Goal: Information Seeking & Learning: Learn about a topic

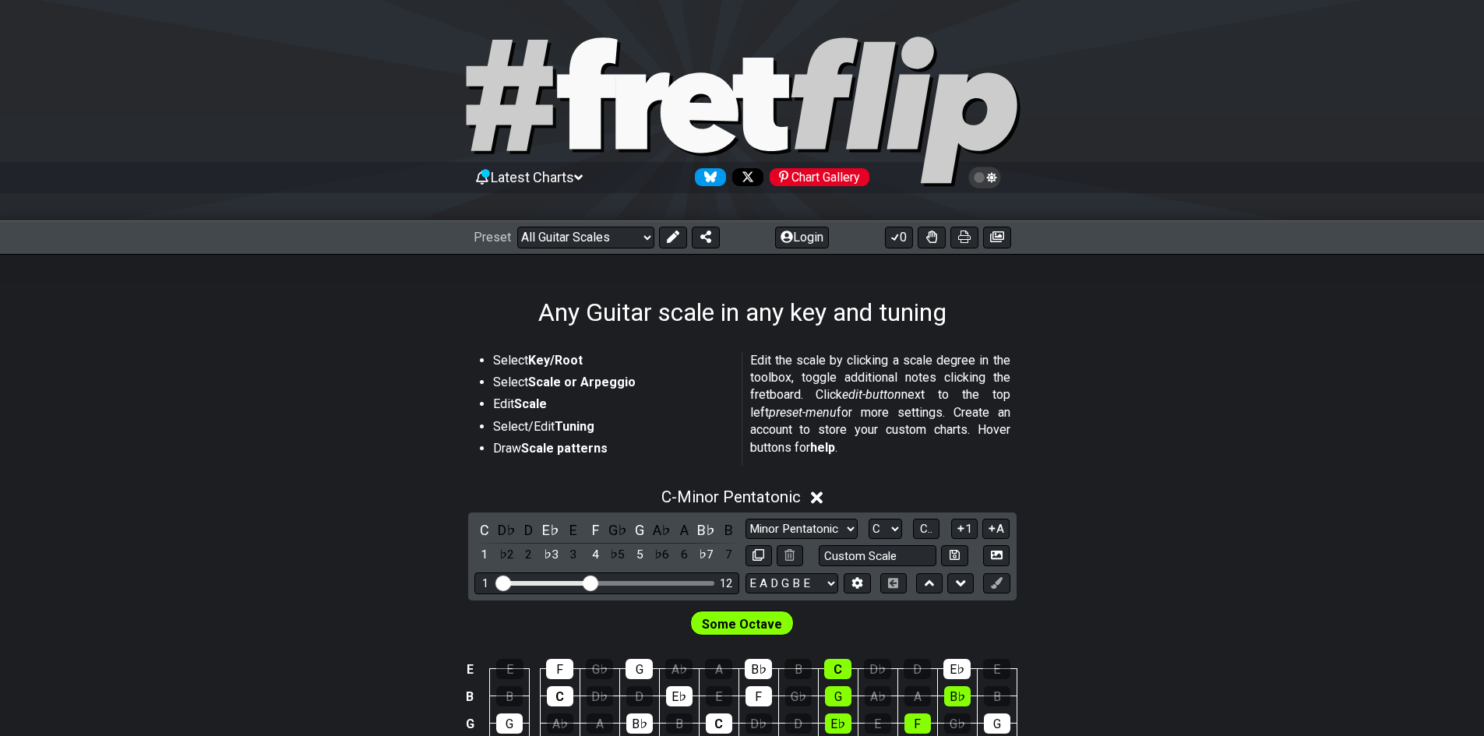
scroll to position [312, 0]
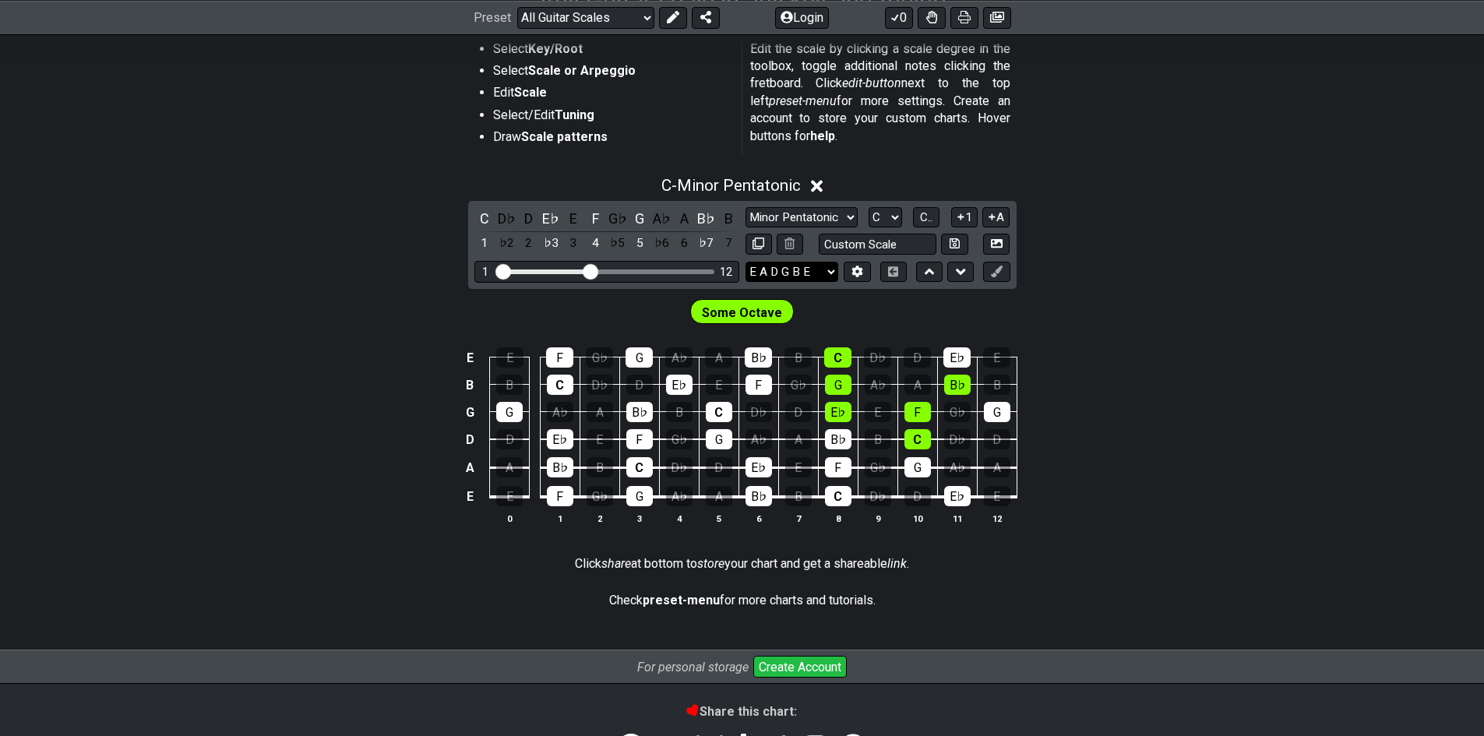
click at [805, 270] on select "E A D G B E E A D G B E E A D G B E B E A D F♯ B A D G C E A D A D G B E E♭ A♭ …" at bounding box center [791, 272] width 93 height 21
click at [745, 262] on select "E A D G B E E A D G B E E A D G B E B E A D F♯ B A D G C E A D A D G B E E♭ A♭ …" at bounding box center [791, 272] width 93 height 21
click at [809, 273] on select "E A D G B E E A D G B E E A D G B E B E A D F♯ B A D G C E A D A D G B E E♭ A♭ …" at bounding box center [791, 272] width 93 height 21
click at [805, 273] on select "E A D G B E E A D G B E E A D G B E B E A D F♯ B A D G C E A D A D G B E E♭ A♭ …" at bounding box center [791, 272] width 93 height 21
drag, startPoint x: 591, startPoint y: 270, endPoint x: 634, endPoint y: 273, distance: 42.9
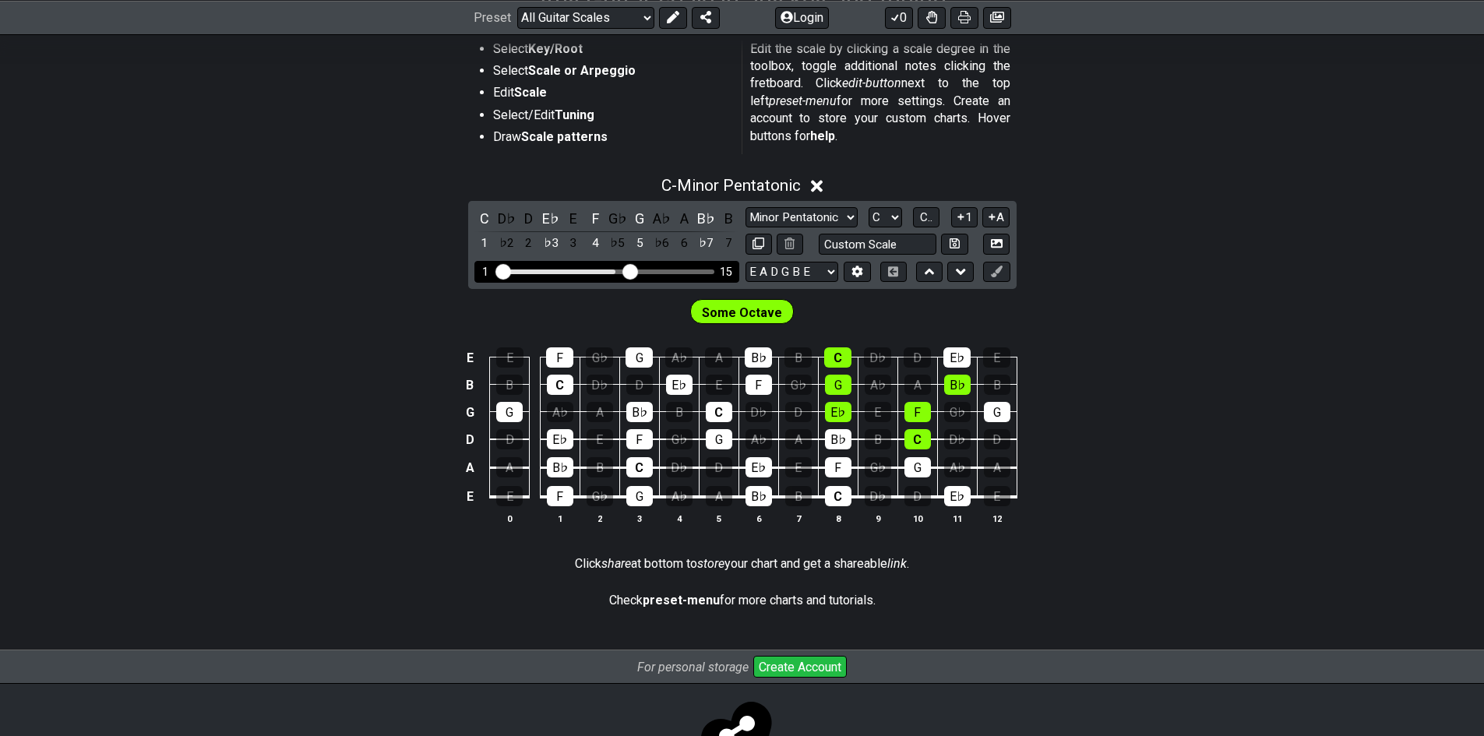
click at [634, 270] on input "Visible fret range" at bounding box center [606, 270] width 221 height 0
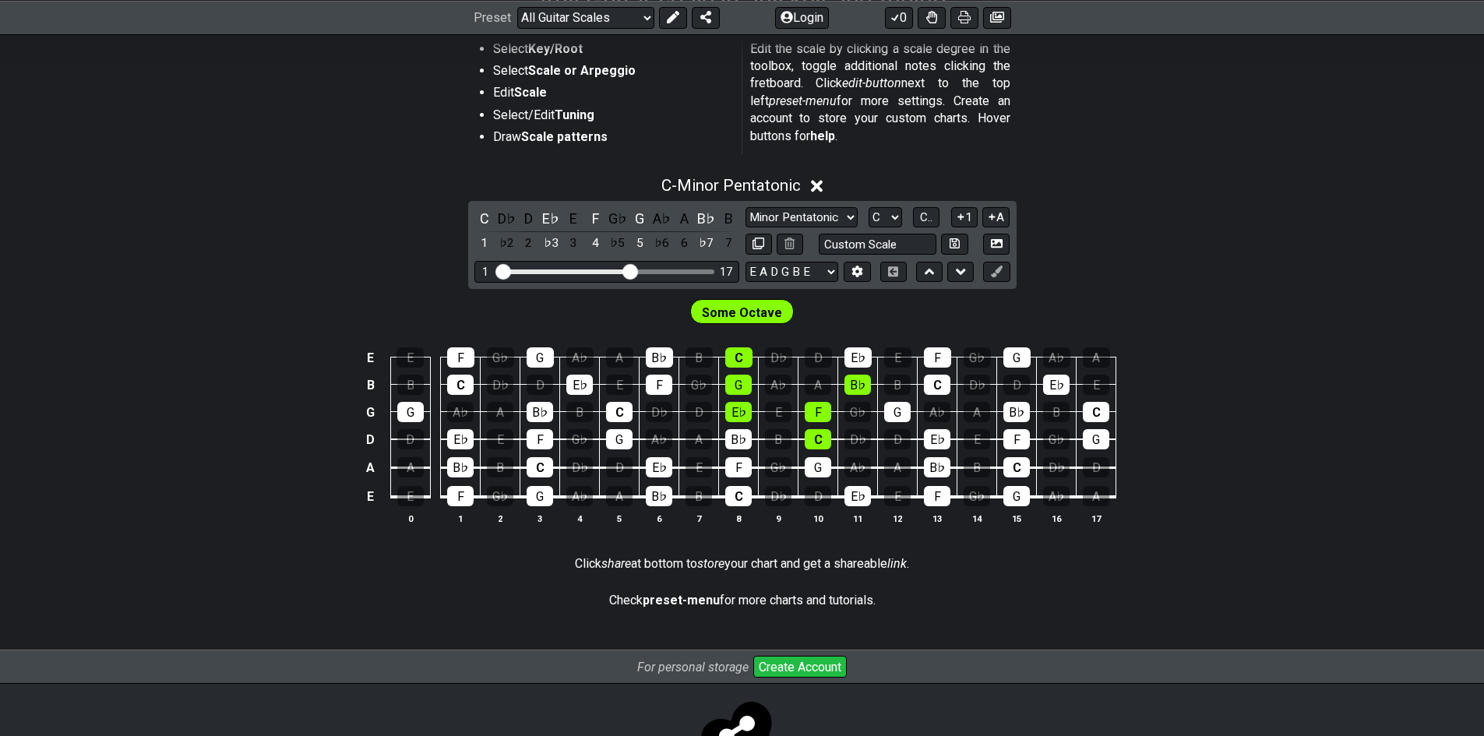
scroll to position [234, 0]
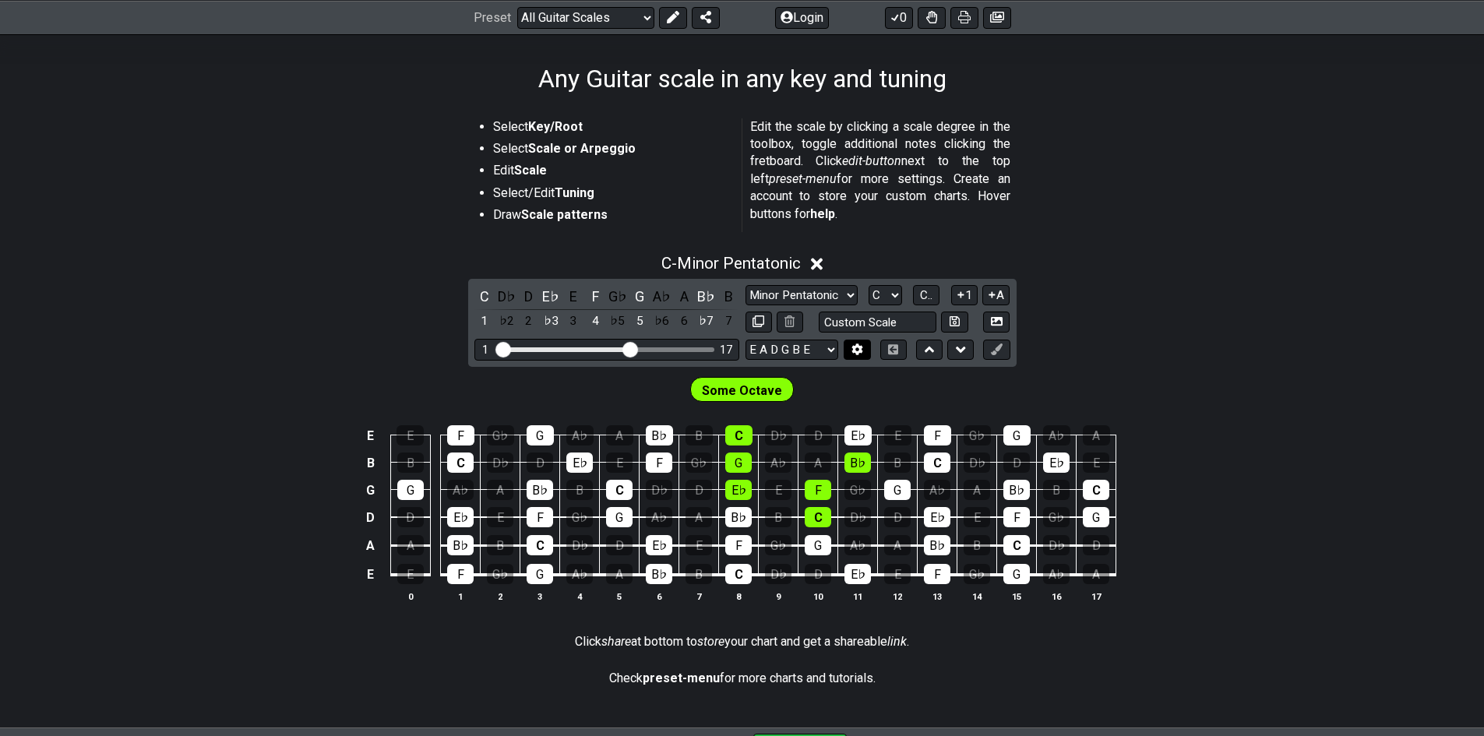
click at [849, 347] on button at bounding box center [857, 350] width 26 height 21
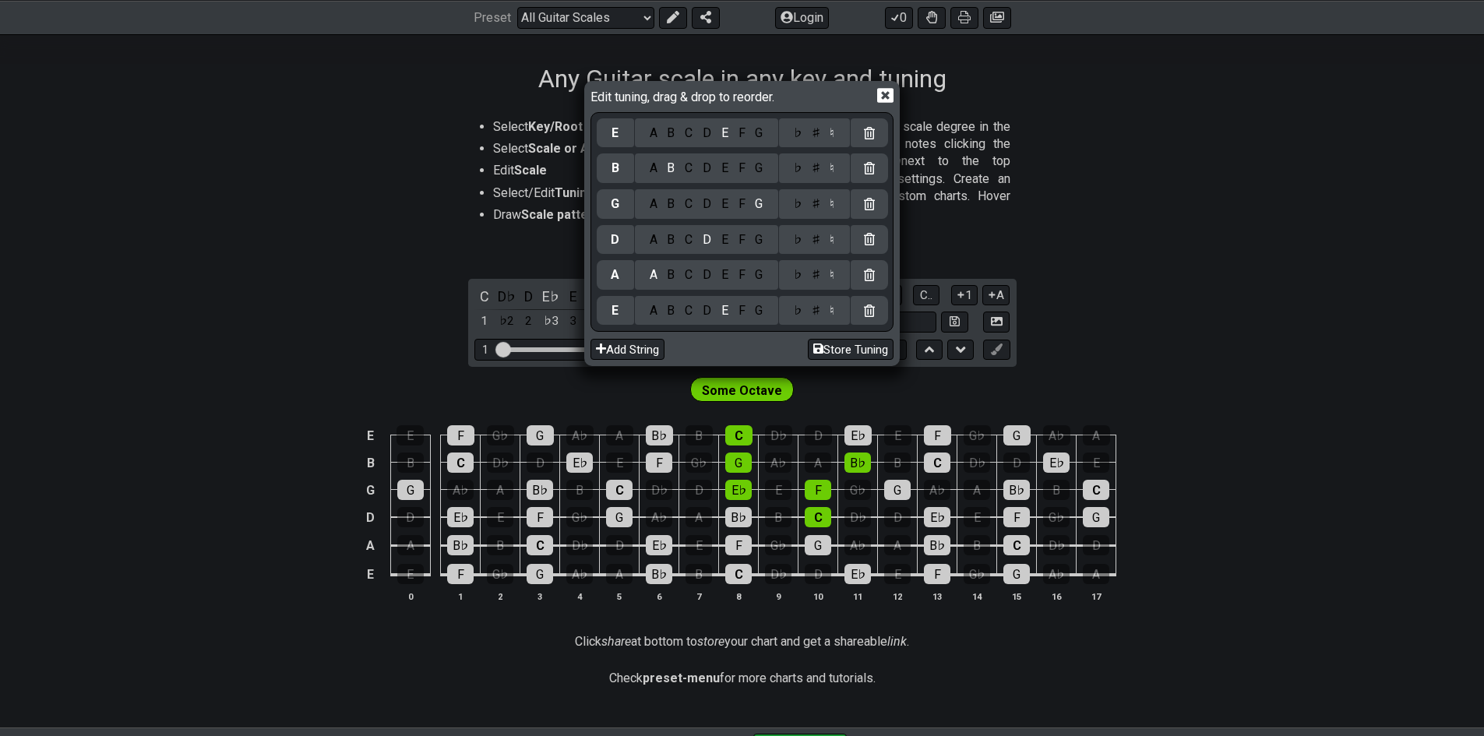
click at [739, 236] on div "F" at bounding box center [741, 239] width 17 height 17
click at [816, 244] on div "♯" at bounding box center [815, 239] width 19 height 17
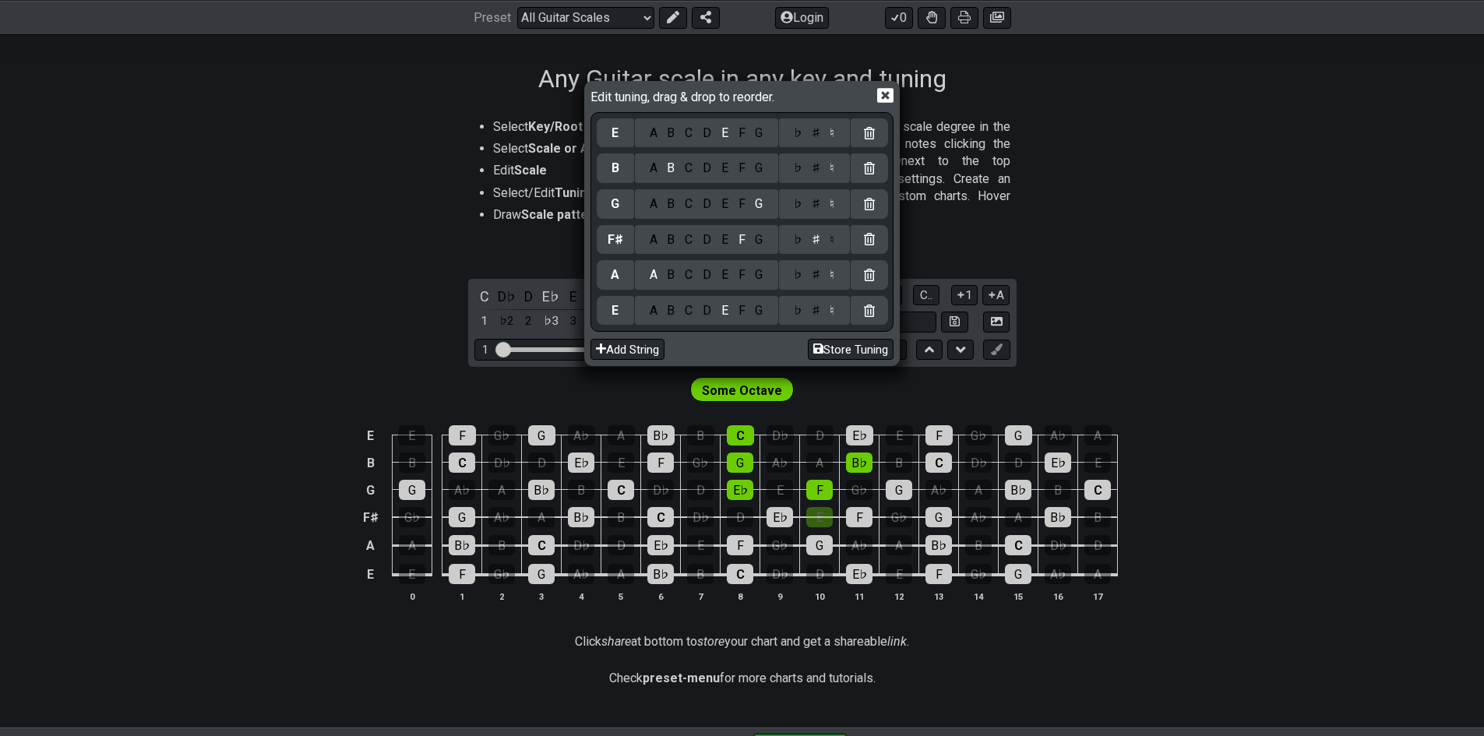
click at [710, 308] on div "D" at bounding box center [707, 310] width 19 height 17
click at [835, 344] on button "Store Tuning" at bounding box center [851, 349] width 86 height 21
click at [846, 351] on button "Store Tuning" at bounding box center [851, 349] width 86 height 21
click at [888, 93] on icon at bounding box center [885, 95] width 16 height 16
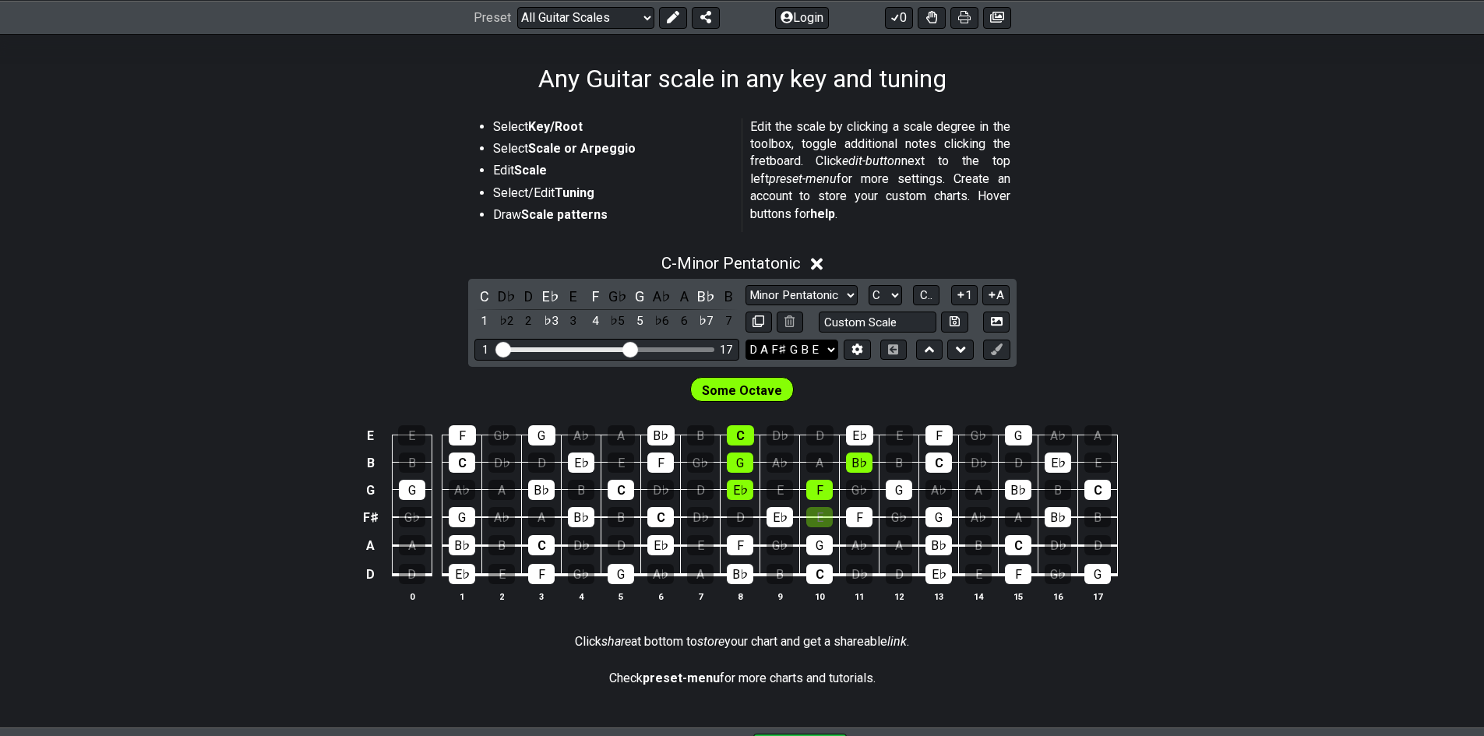
click at [820, 356] on select "E A D G B E D A F♯ G B E E A D G B E B E A D F♯ B A D G C E A D A D G B E E♭ A♭…" at bounding box center [791, 350] width 93 height 21
click at [932, 400] on div "Some Octave" at bounding box center [742, 386] width 1484 height 39
click at [852, 353] on icon at bounding box center [857, 350] width 12 height 12
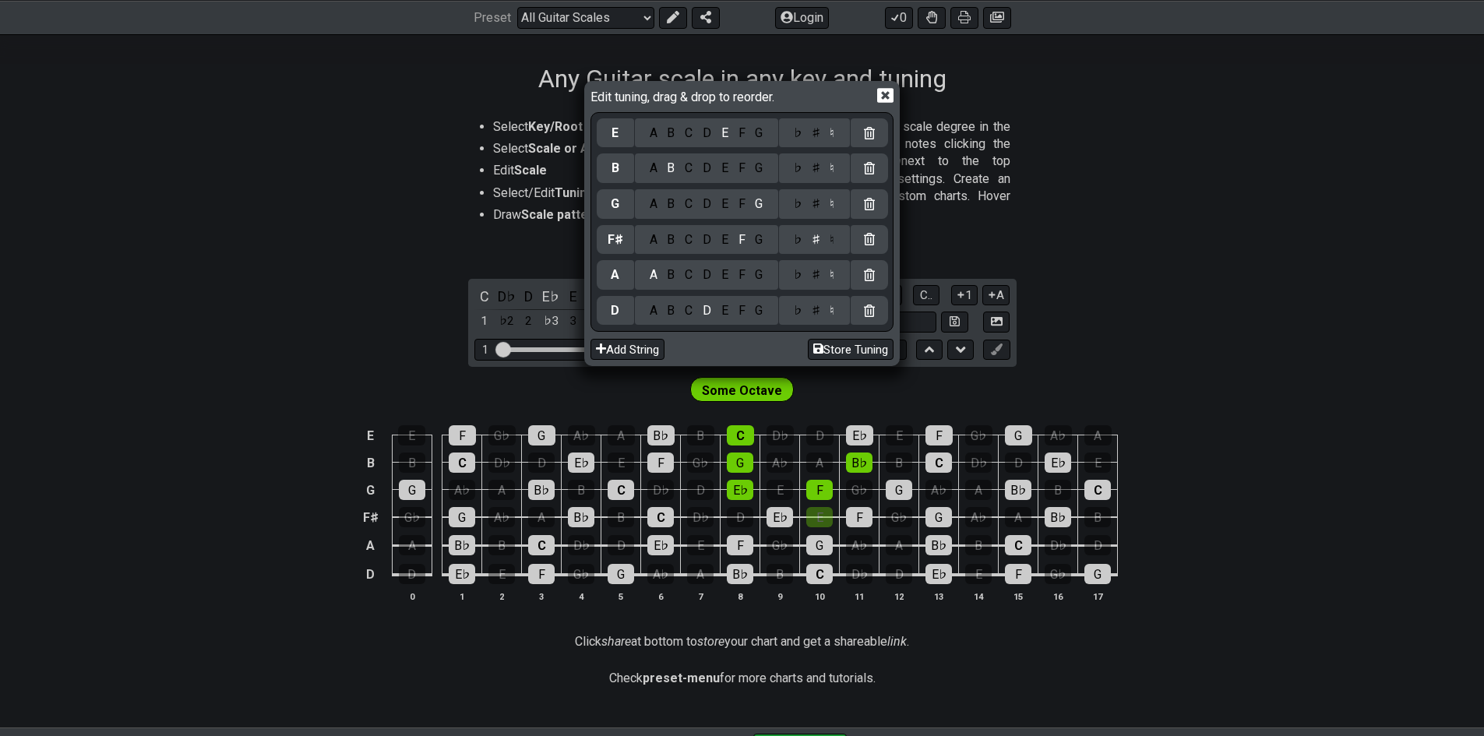
click at [709, 240] on div "D" at bounding box center [707, 239] width 19 height 17
click at [813, 238] on div "♯" at bounding box center [815, 239] width 19 height 17
click at [833, 241] on div "♮" at bounding box center [832, 239] width 15 height 17
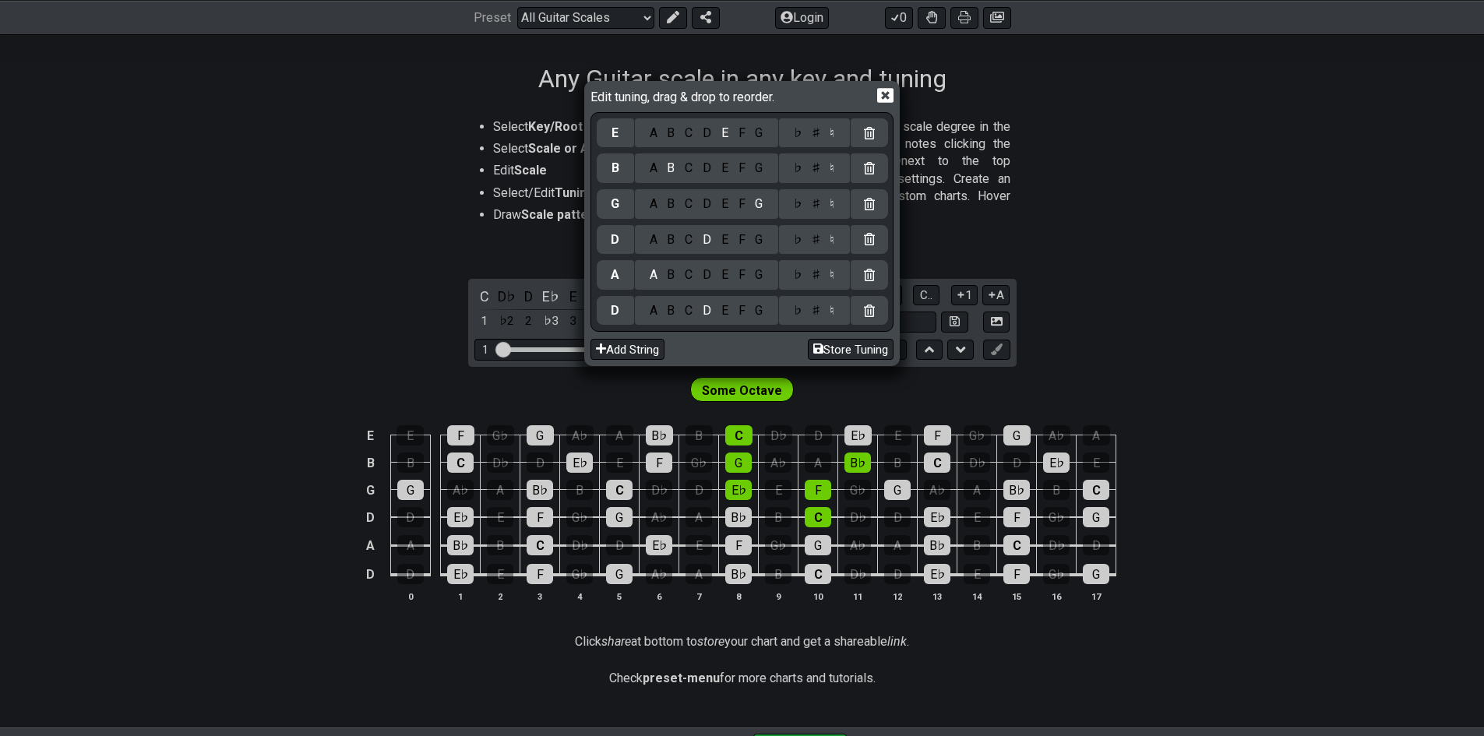
click at [746, 203] on div "F" at bounding box center [741, 204] width 17 height 17
click at [812, 199] on div "♯" at bounding box center [815, 204] width 19 height 17
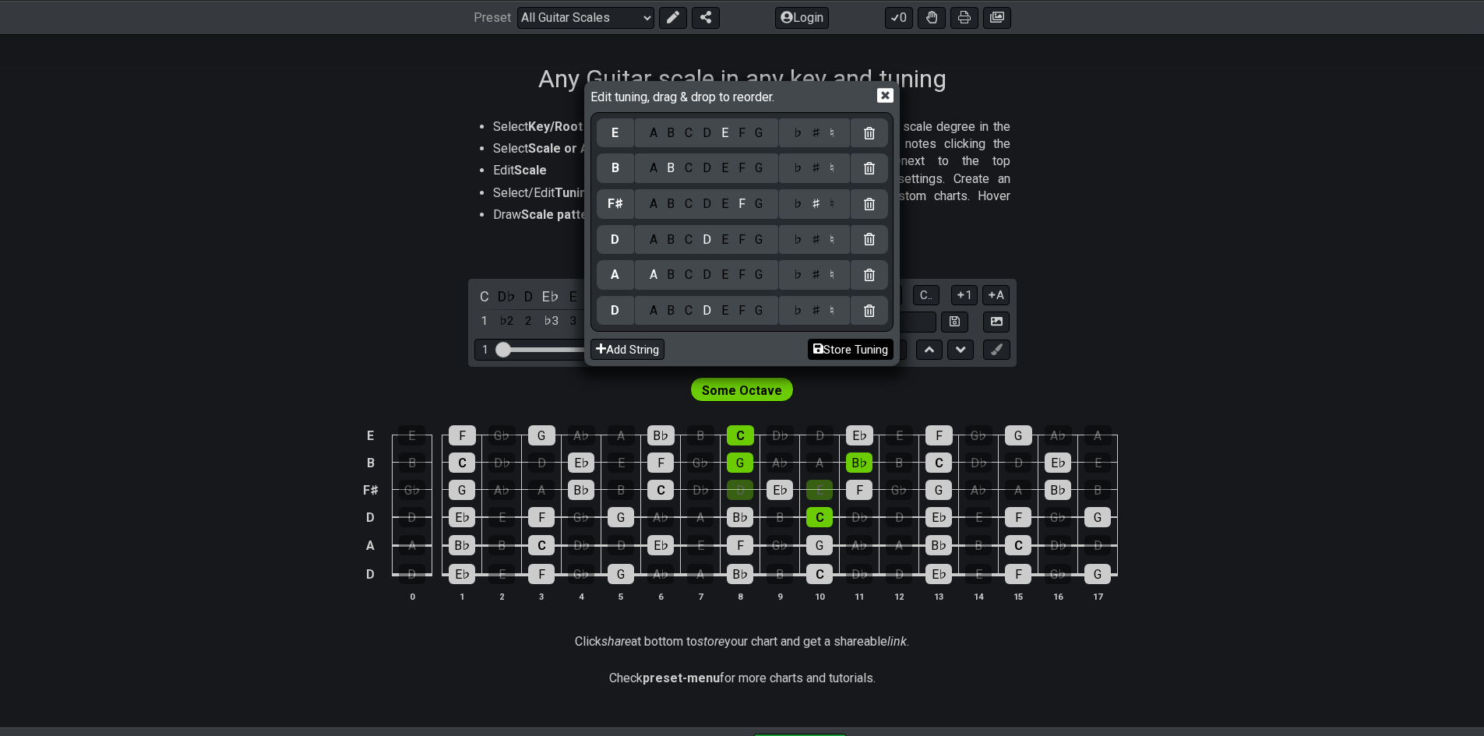
click at [858, 354] on button "Store Tuning" at bounding box center [851, 349] width 86 height 21
select select "D A D F# B E"
click at [882, 97] on icon at bounding box center [885, 96] width 16 height 15
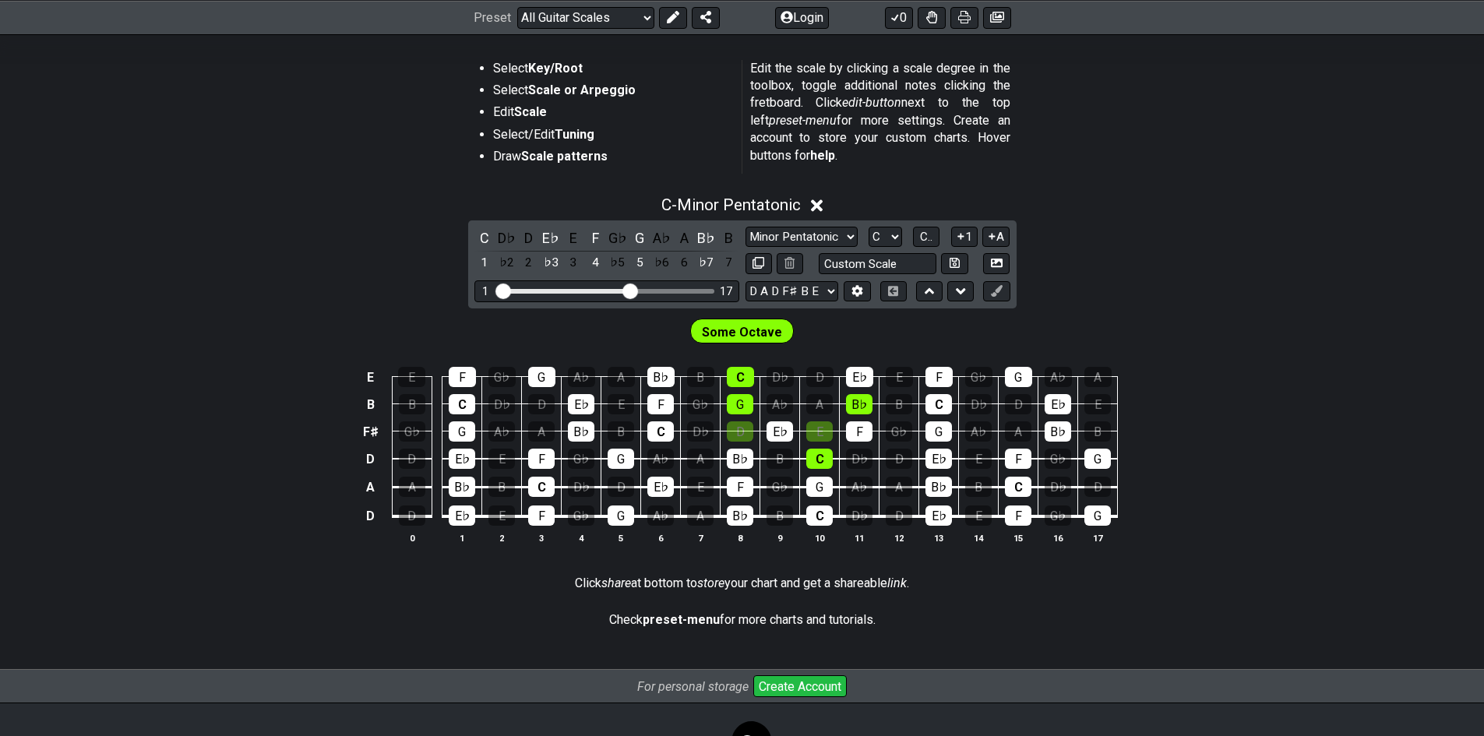
scroll to position [380, 0]
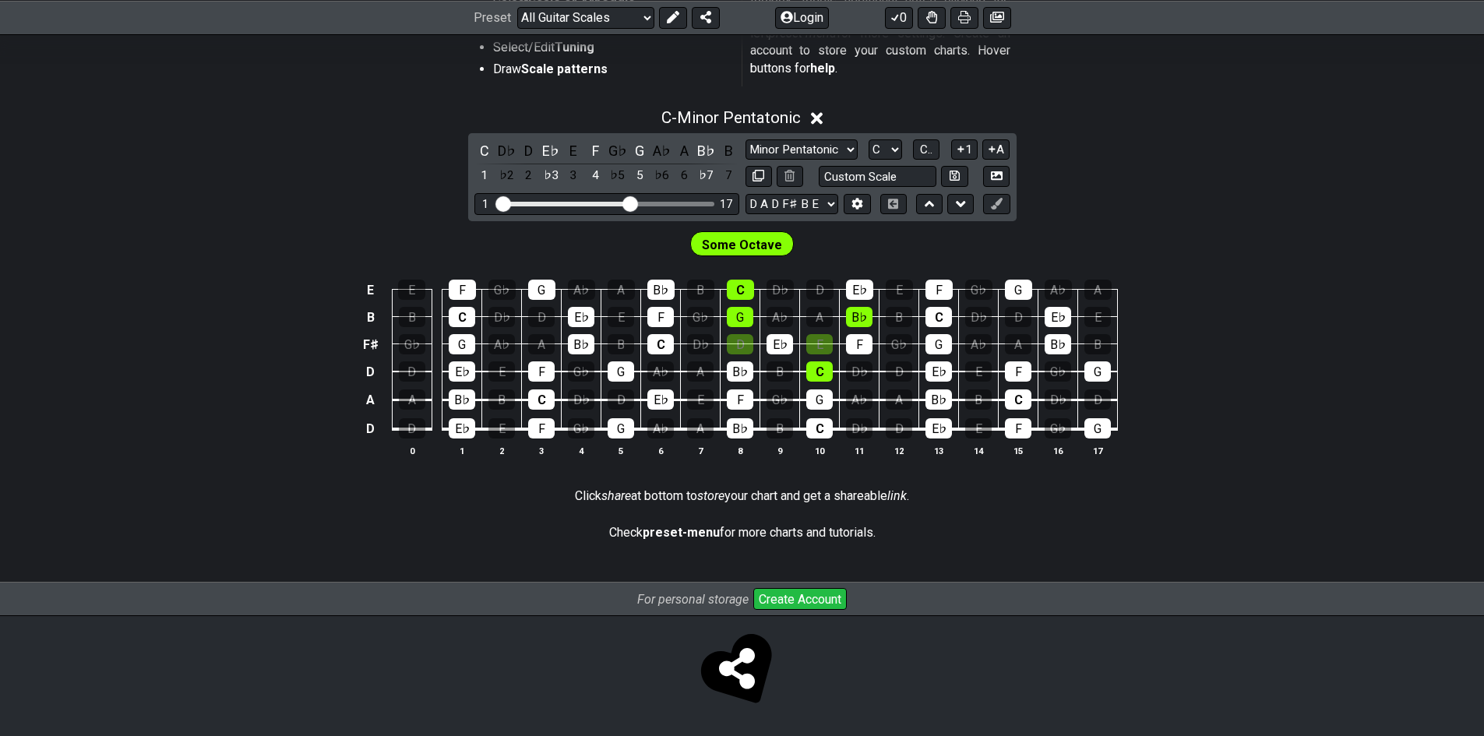
click at [734, 245] on span "Some Octave" at bounding box center [742, 245] width 80 height 23
click at [738, 290] on div "C" at bounding box center [740, 290] width 27 height 20
click at [735, 283] on div "C" at bounding box center [740, 290] width 27 height 20
click at [625, 146] on div "G♭" at bounding box center [618, 150] width 20 height 21
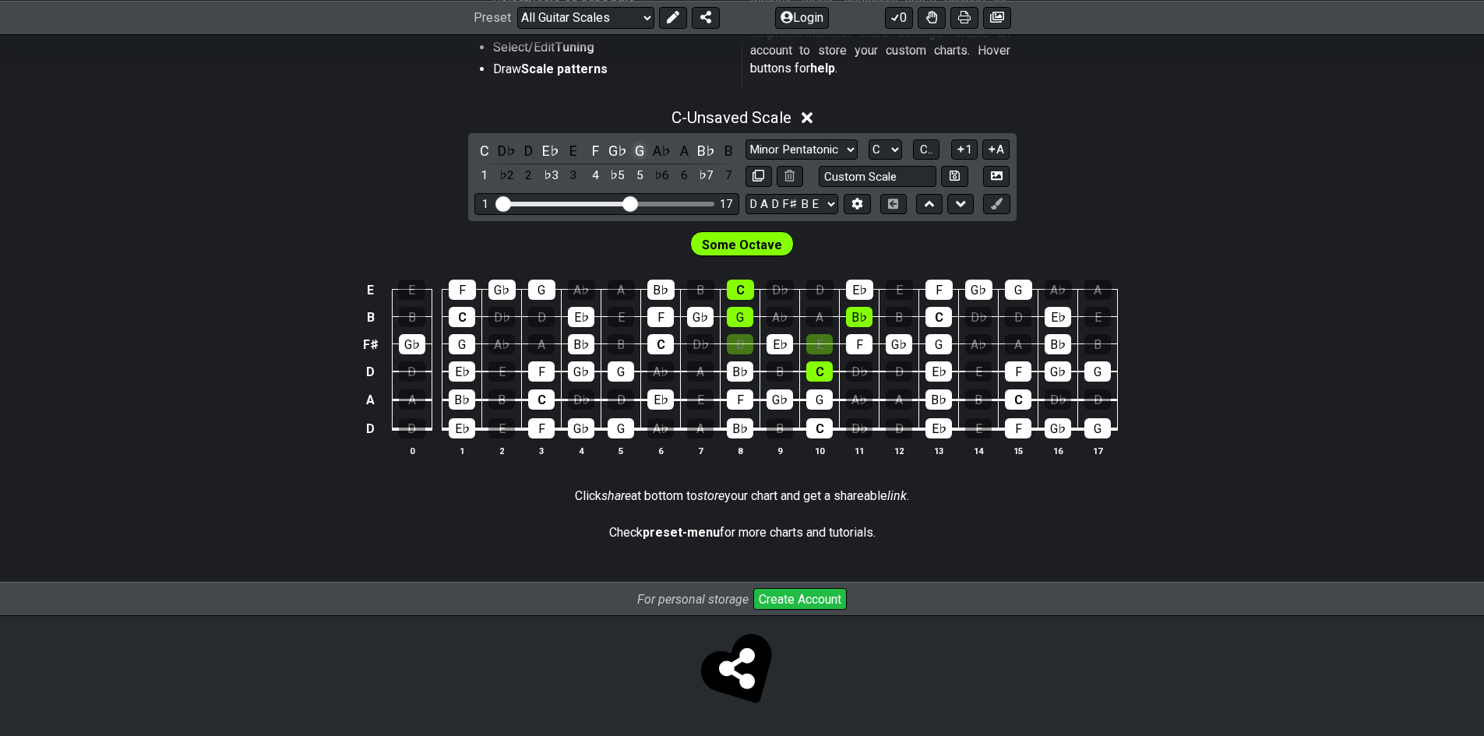
click at [638, 146] on div "G" at bounding box center [639, 150] width 20 height 21
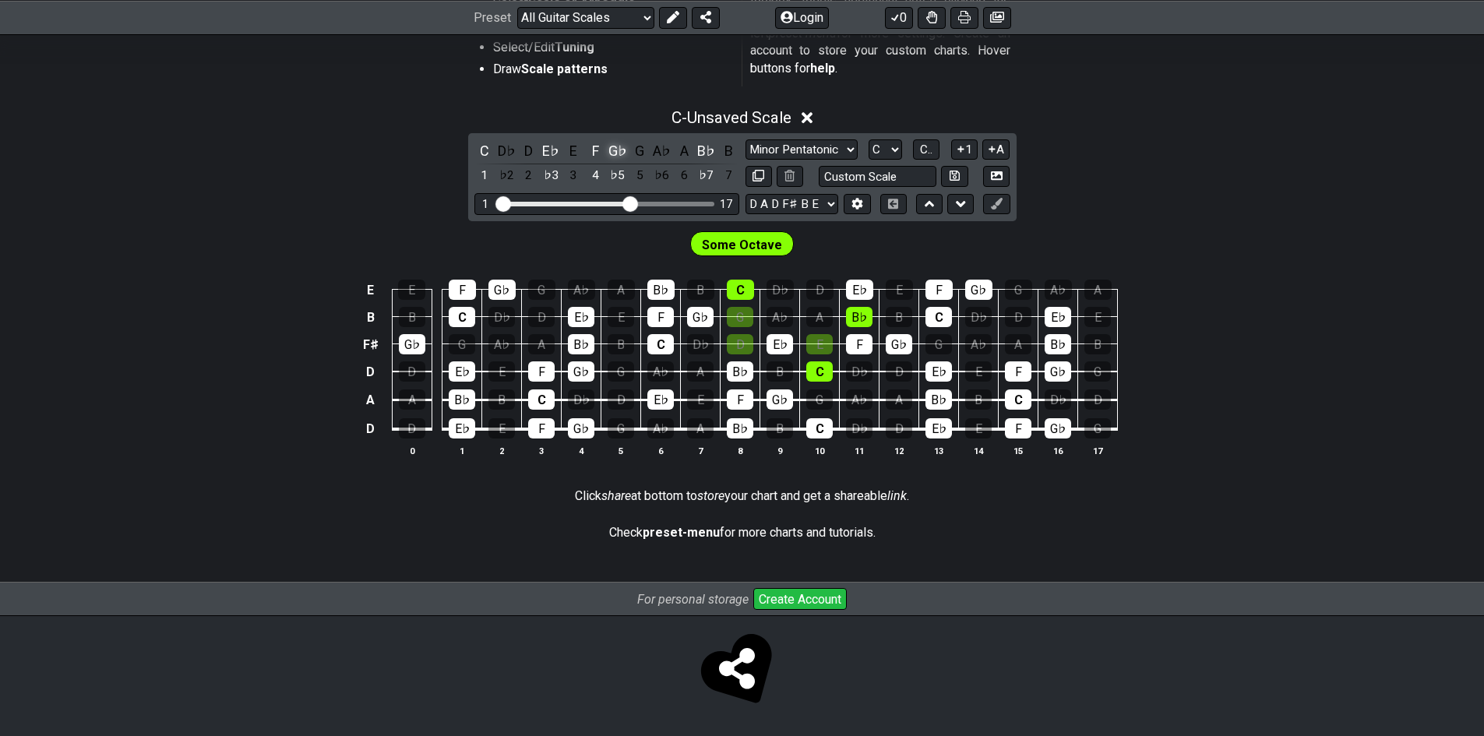
click at [624, 148] on div "G♭" at bounding box center [618, 150] width 20 height 21
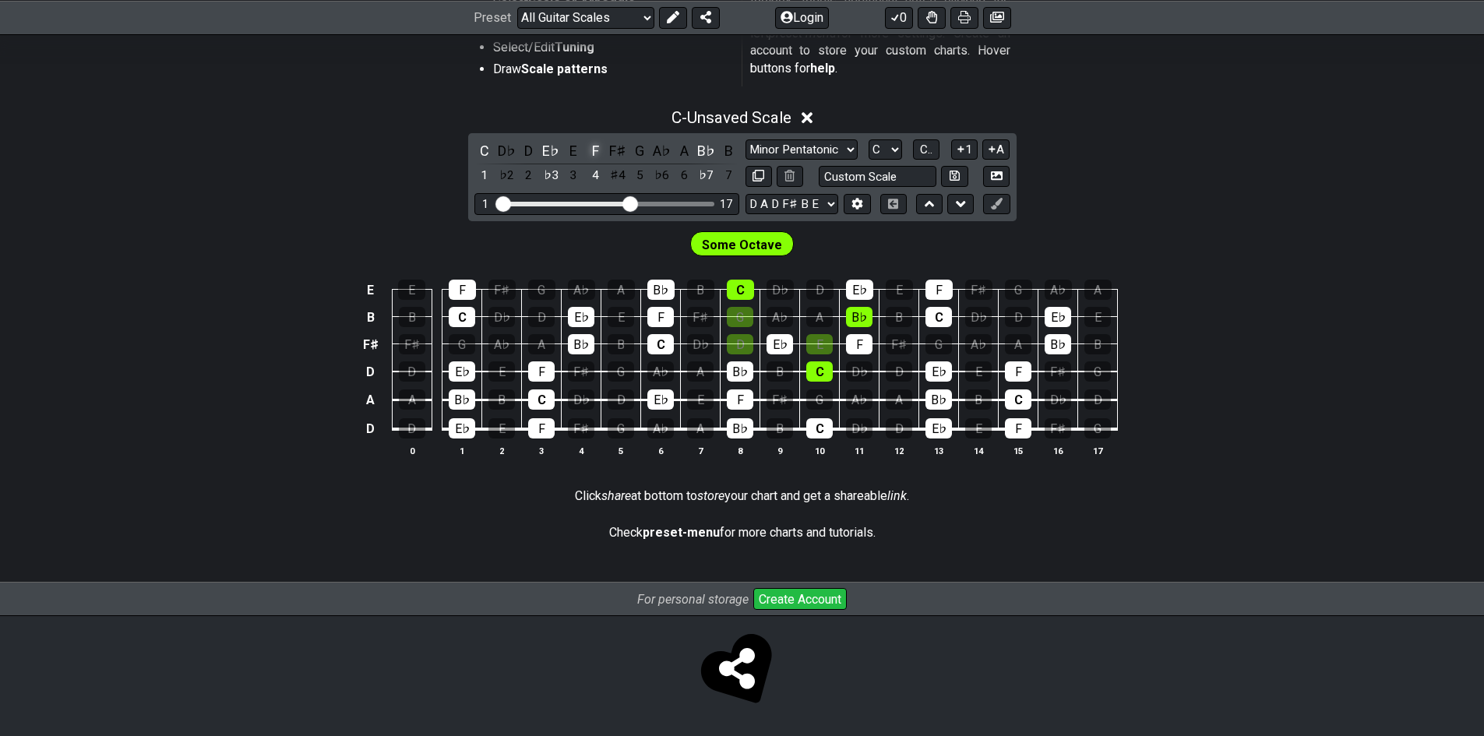
click at [594, 148] on div "F" at bounding box center [595, 150] width 20 height 21
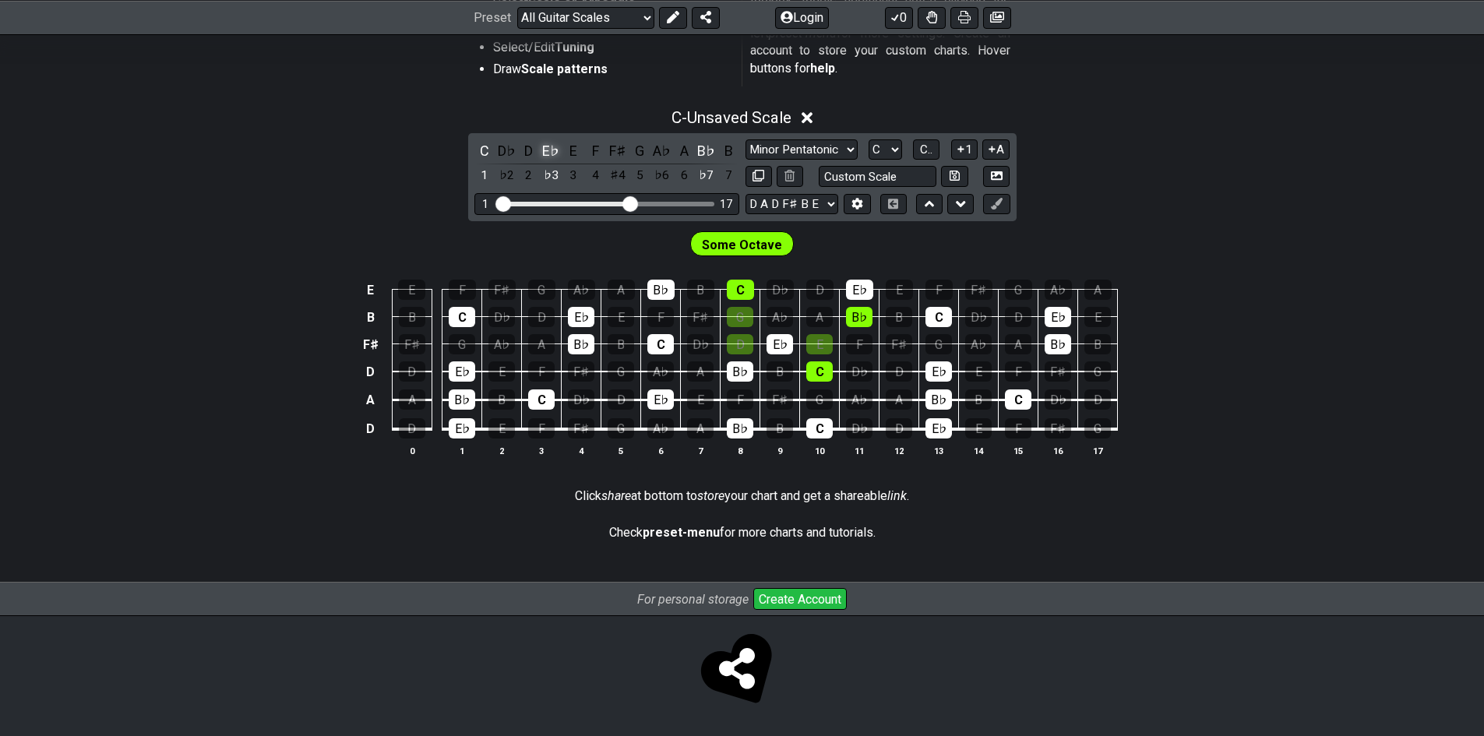
click at [545, 150] on div "E♭" at bounding box center [551, 150] width 20 height 21
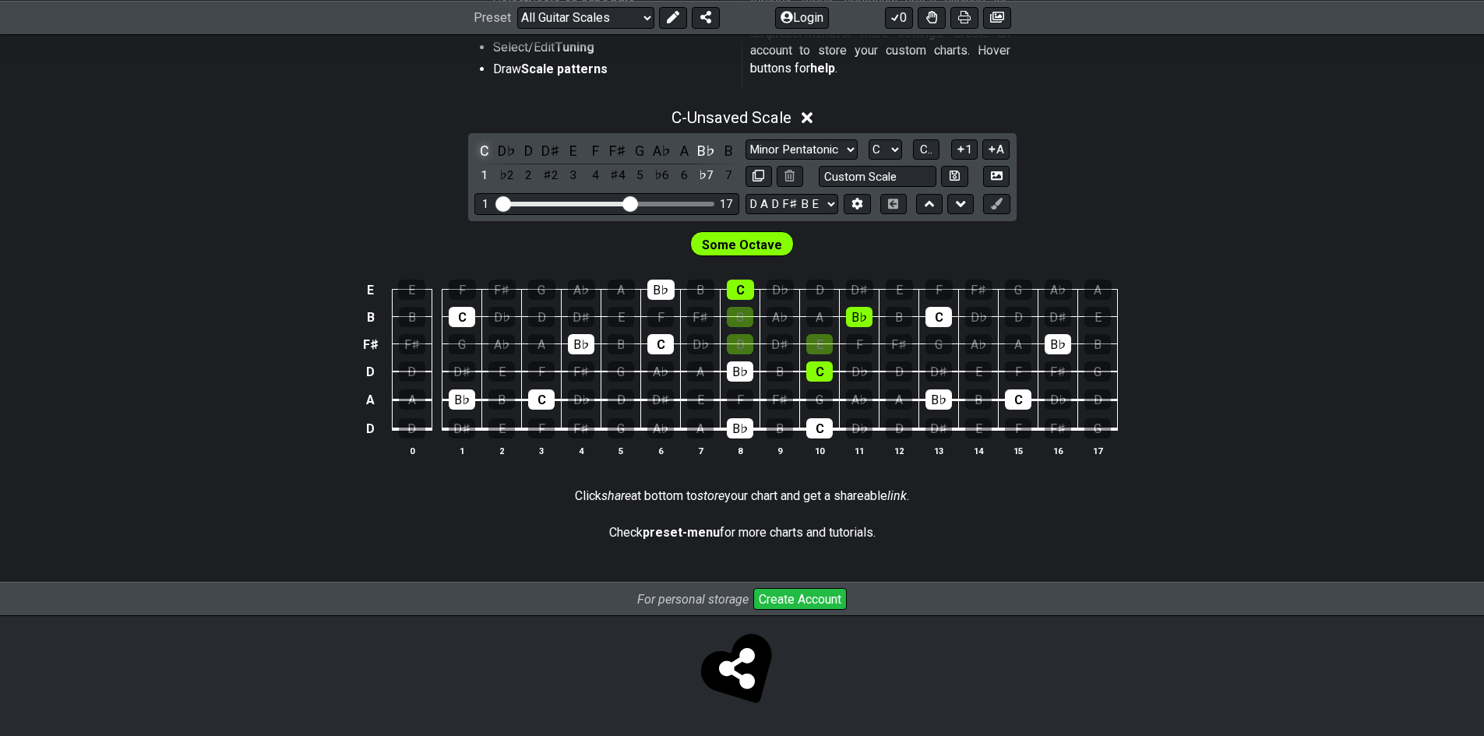
click at [484, 146] on div "C" at bounding box center [484, 150] width 20 height 21
click at [705, 150] on div "B♭" at bounding box center [706, 150] width 20 height 21
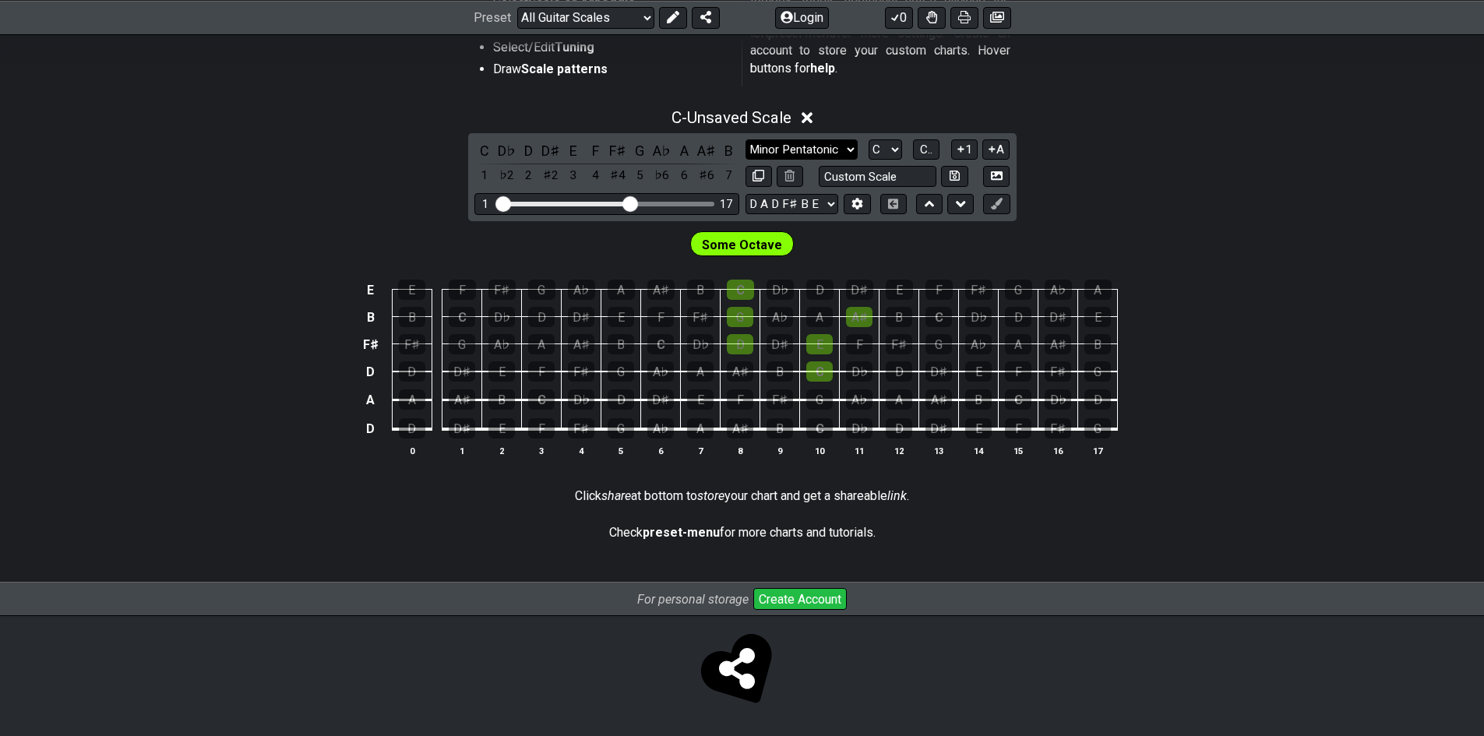
click at [843, 150] on select "Minor Pentatonic Root Minor Pentatonic Major Pentatonic Minor Blues Major Blues…" at bounding box center [801, 149] width 112 height 21
click at [833, 146] on select "Minor Pentatonic Root Minor Pentatonic Major Pentatonic Minor Blues Major Blues…" at bounding box center [801, 149] width 112 height 21
click at [903, 285] on div "E" at bounding box center [899, 290] width 27 height 20
click at [826, 319] on div "A" at bounding box center [819, 317] width 26 height 20
click at [897, 340] on div "F♯" at bounding box center [899, 344] width 26 height 20
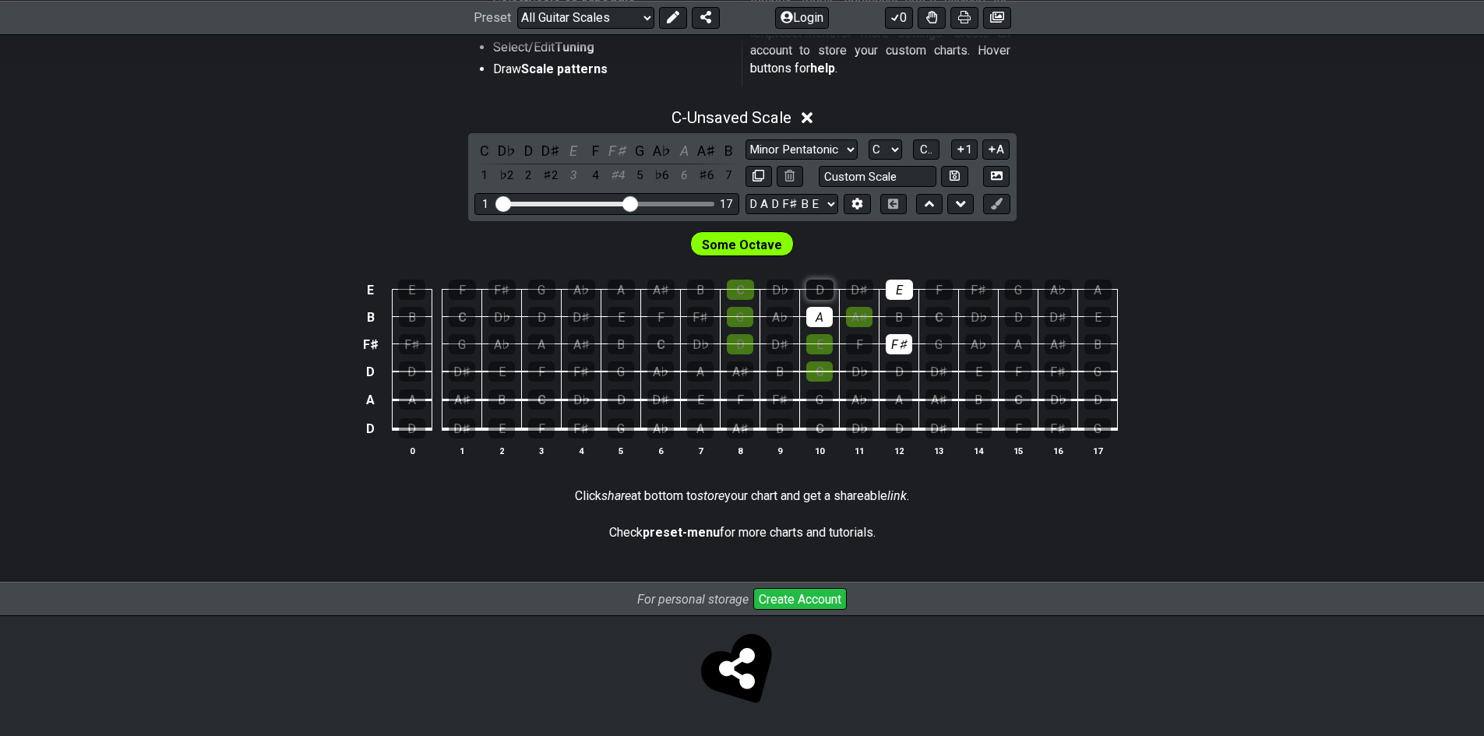
click at [825, 284] on div "D" at bounding box center [819, 290] width 27 height 20
click at [816, 289] on div "D" at bounding box center [819, 290] width 27 height 20
click at [790, 285] on div "D♭" at bounding box center [779, 290] width 27 height 20
click at [779, 340] on div "D♯" at bounding box center [779, 344] width 26 height 20
click at [697, 313] on div "F♯" at bounding box center [700, 317] width 26 height 20
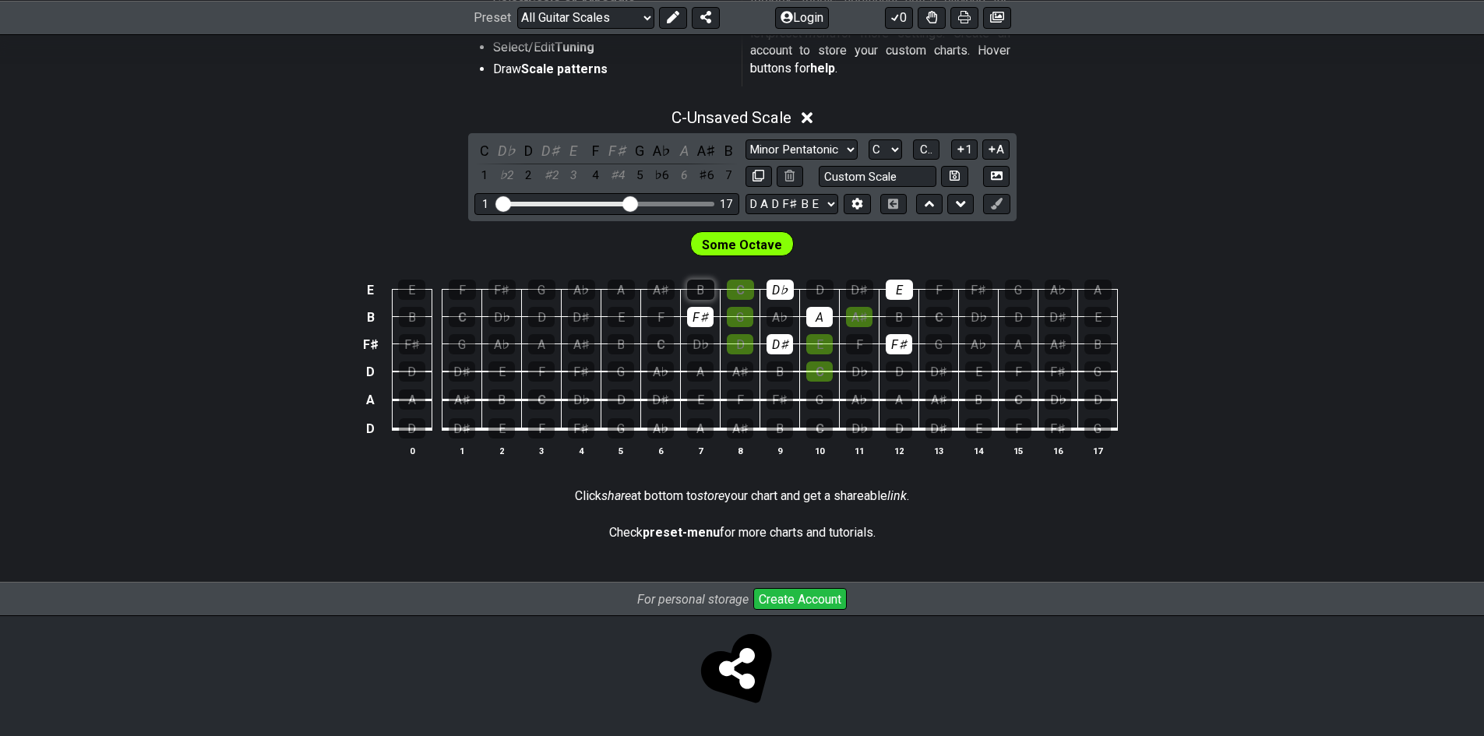
click at [703, 287] on div "B" at bounding box center [700, 290] width 27 height 20
click at [697, 339] on div "D♭" at bounding box center [700, 344] width 26 height 20
click at [615, 320] on div "E" at bounding box center [621, 317] width 26 height 20
click at [619, 288] on div "A" at bounding box center [621, 290] width 27 height 20
click at [548, 287] on div "G" at bounding box center [541, 290] width 27 height 20
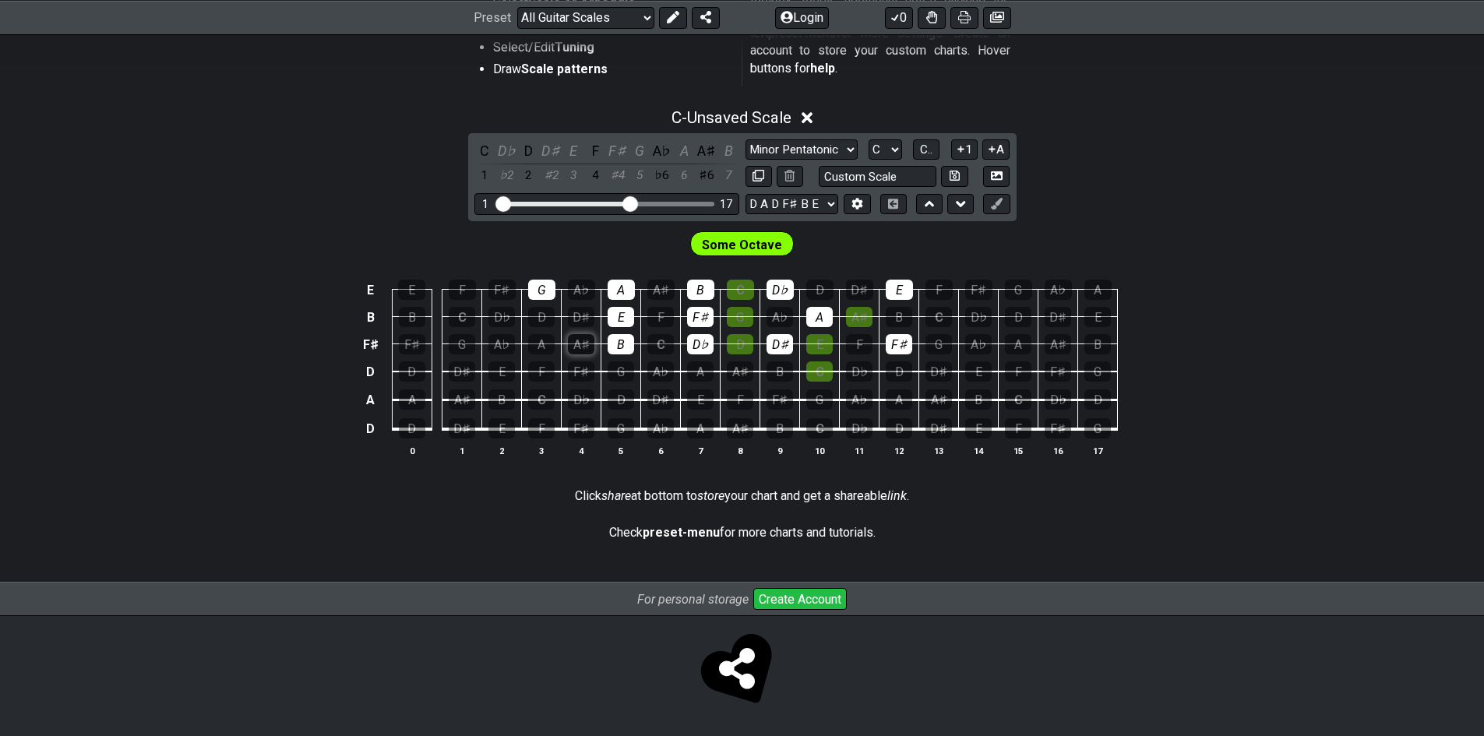
drag, startPoint x: 613, startPoint y: 344, endPoint x: 581, endPoint y: 337, distance: 32.7
click at [613, 344] on div "B" at bounding box center [621, 344] width 26 height 20
drag, startPoint x: 542, startPoint y: 311, endPoint x: 539, endPoint y: 326, distance: 15.1
click at [541, 315] on div "D" at bounding box center [541, 317] width 26 height 20
click at [537, 339] on div "A" at bounding box center [541, 344] width 26 height 20
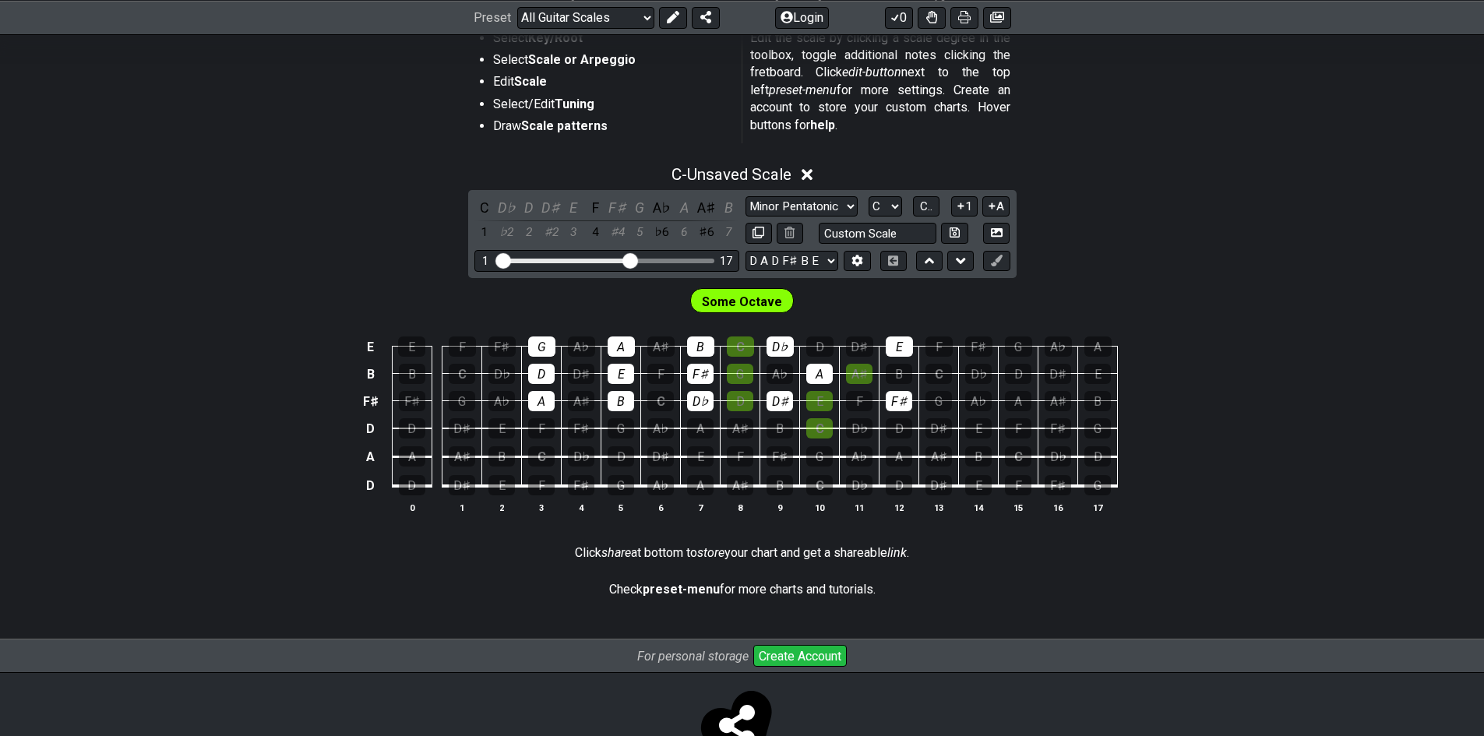
scroll to position [0, 0]
